Goal: Task Accomplishment & Management: Use online tool/utility

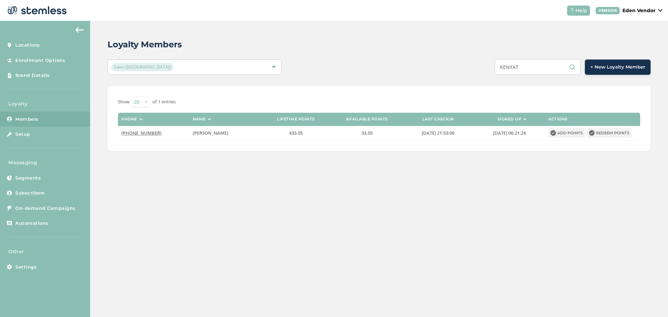
click at [527, 66] on input "KENYAT" at bounding box center [538, 67] width 86 height 16
paste input "[PERSON_NAME] [PERSON_NAME]"
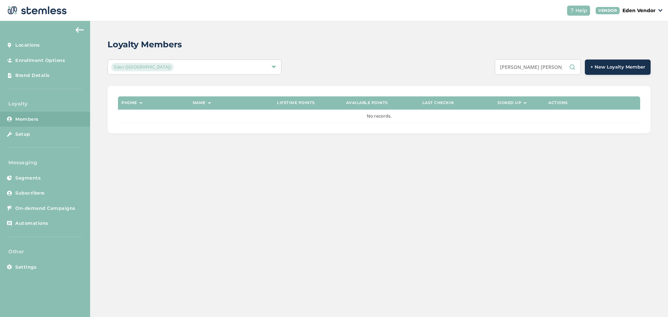
click at [534, 69] on input "[PERSON_NAME] [PERSON_NAME]" at bounding box center [538, 67] width 86 height 16
click at [535, 69] on input "[PERSON_NAME] [PERSON_NAME]" at bounding box center [538, 67] width 86 height 16
click at [535, 68] on input "[PERSON_NAME] [PERSON_NAME]" at bounding box center [538, 67] width 86 height 16
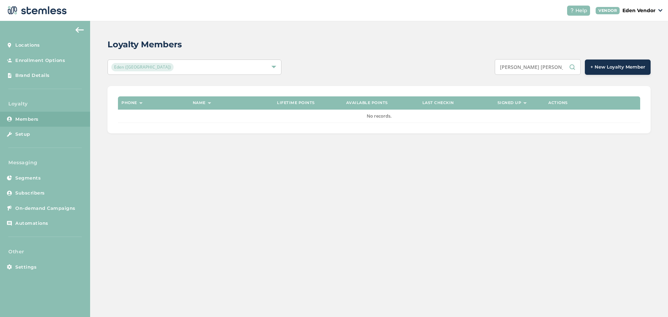
click at [534, 68] on input "[PERSON_NAME] [PERSON_NAME]" at bounding box center [538, 67] width 86 height 16
click at [536, 68] on input "[PERSON_NAME] [PERSON_NAME]" at bounding box center [538, 67] width 86 height 16
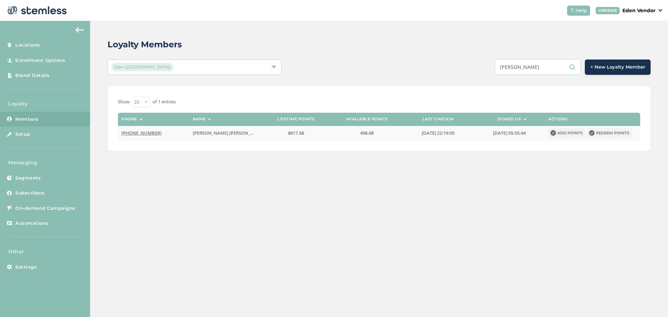
type input "[PERSON_NAME]"
click at [603, 132] on button "Redeem points" at bounding box center [609, 133] width 45 height 10
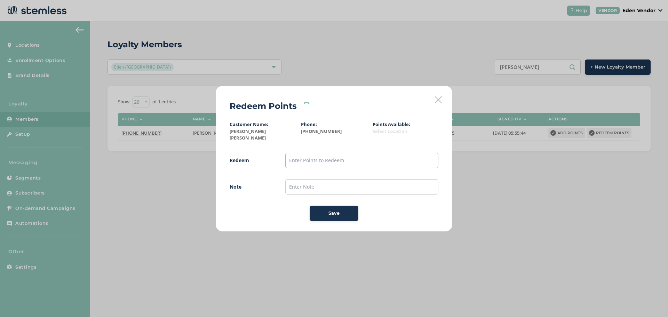
click at [384, 157] on input "text" at bounding box center [361, 160] width 153 height 15
type input "400"
click at [306, 175] on span "Redeem 400 Note Save" at bounding box center [334, 187] width 209 height 68
click at [313, 186] on input "text" at bounding box center [361, 186] width 153 height 15
type input "[DATE]"
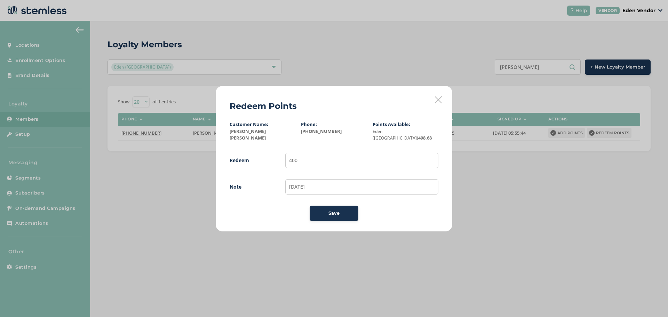
click at [311, 210] on button "Save" at bounding box center [334, 213] width 49 height 15
